Goal: Task Accomplishment & Management: Use online tool/utility

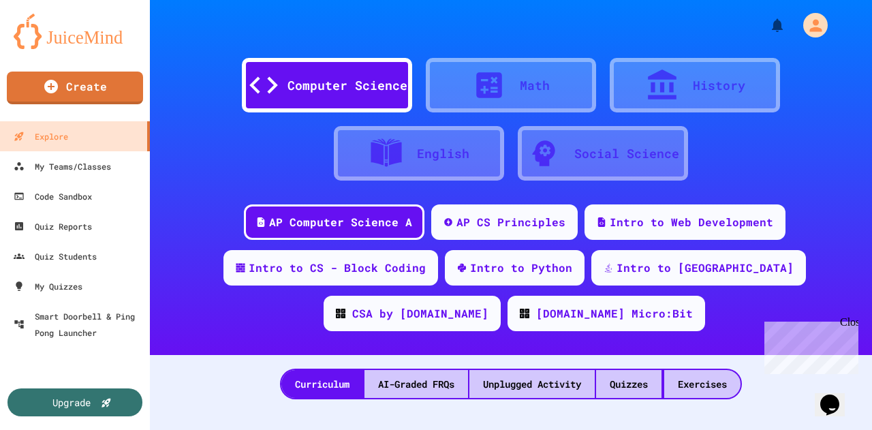
click at [659, 100] on icon at bounding box center [662, 85] width 34 height 34
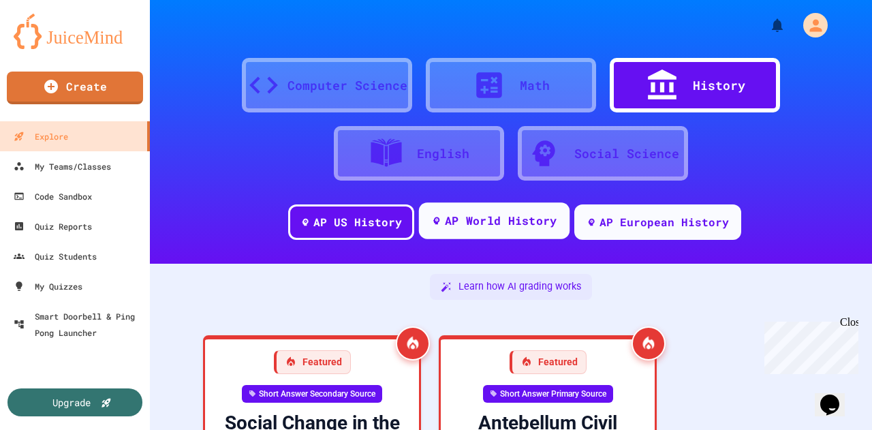
click at [503, 226] on div "AP World History" at bounding box center [500, 221] width 112 height 17
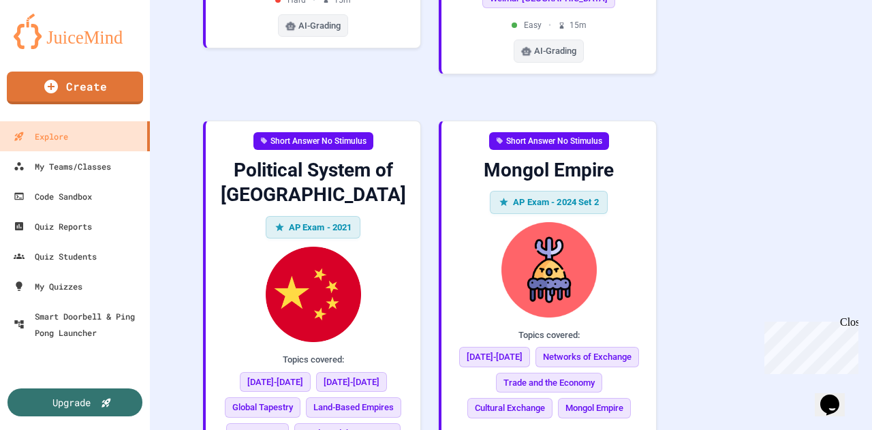
scroll to position [3098, 0]
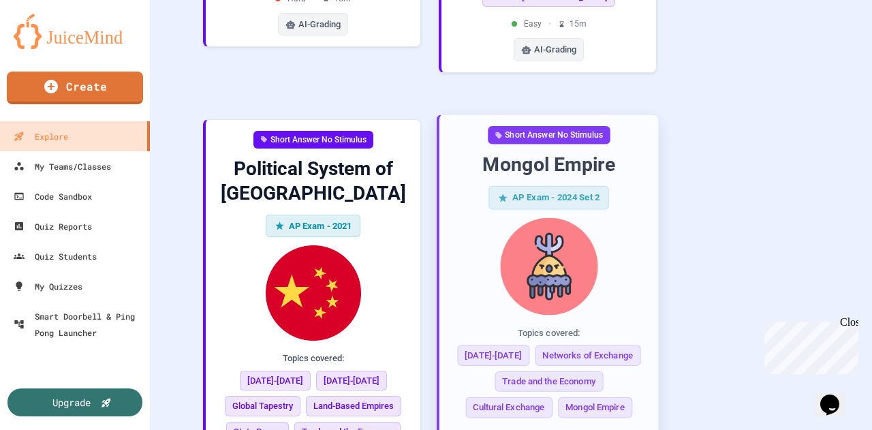
click at [555, 186] on div "AP Exam - 2024 Set 2" at bounding box center [548, 197] width 120 height 23
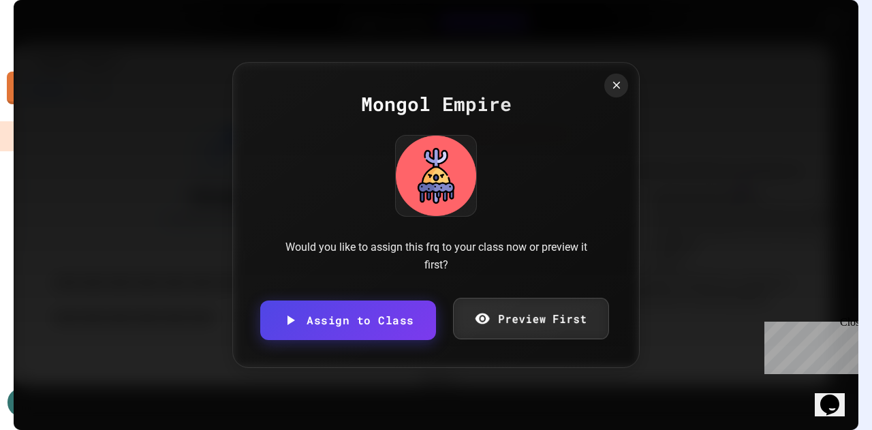
click at [493, 306] on link "Preview First" at bounding box center [530, 319] width 155 height 42
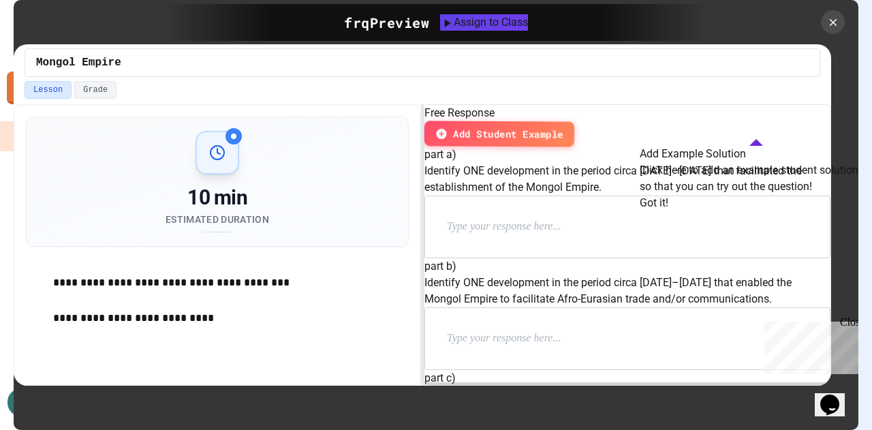
click at [668, 211] on button "Got it!" at bounding box center [654, 203] width 29 height 16
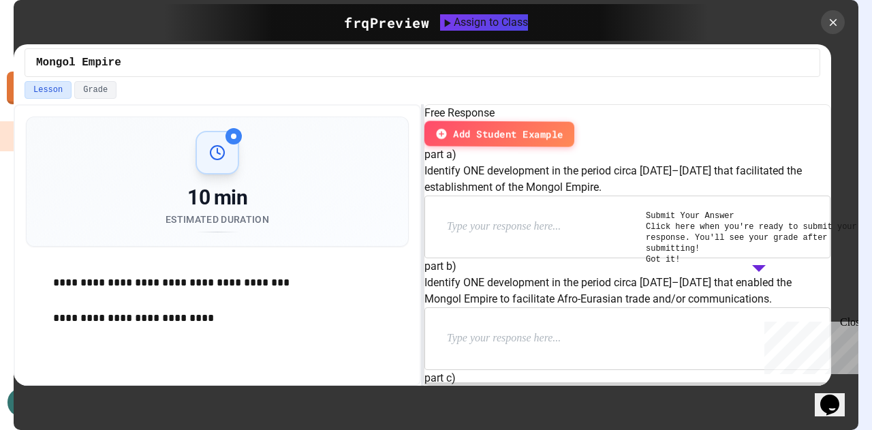
click at [680, 265] on button "Got it!" at bounding box center [663, 259] width 34 height 11
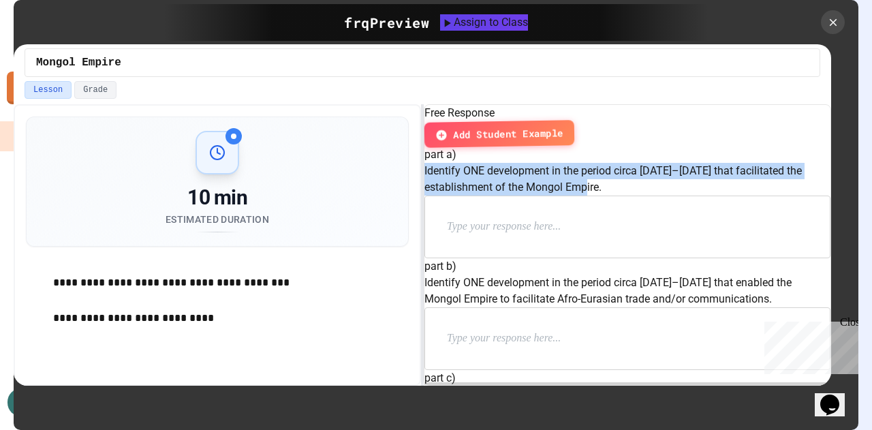
drag, startPoint x: 724, startPoint y: 207, endPoint x: 440, endPoint y: 191, distance: 284.6
click at [440, 191] on div "part a) Identify ONE development in the period circa [DATE]–[DATE] that facilit…" at bounding box center [627, 202] width 406 height 112
click at [499, 28] on div "Assign to Class" at bounding box center [483, 22] width 89 height 16
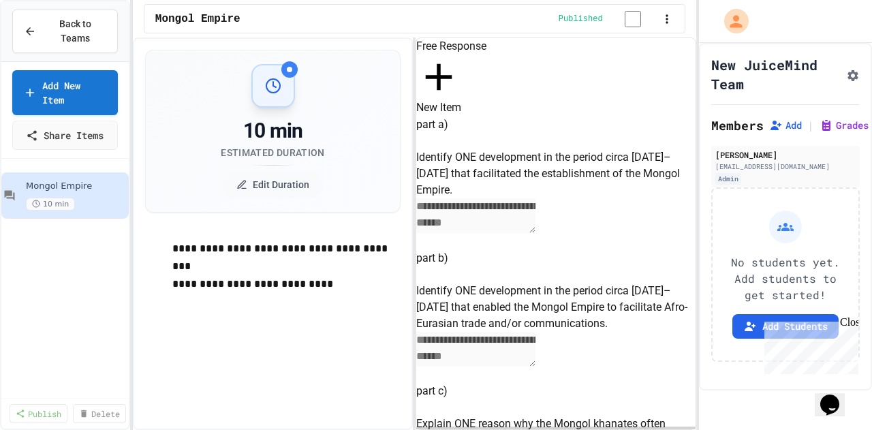
click at [850, 323] on div "Close" at bounding box center [848, 324] width 17 height 17
click at [781, 325] on button "Add Students" at bounding box center [785, 326] width 106 height 25
